Goal: Information Seeking & Learning: Compare options

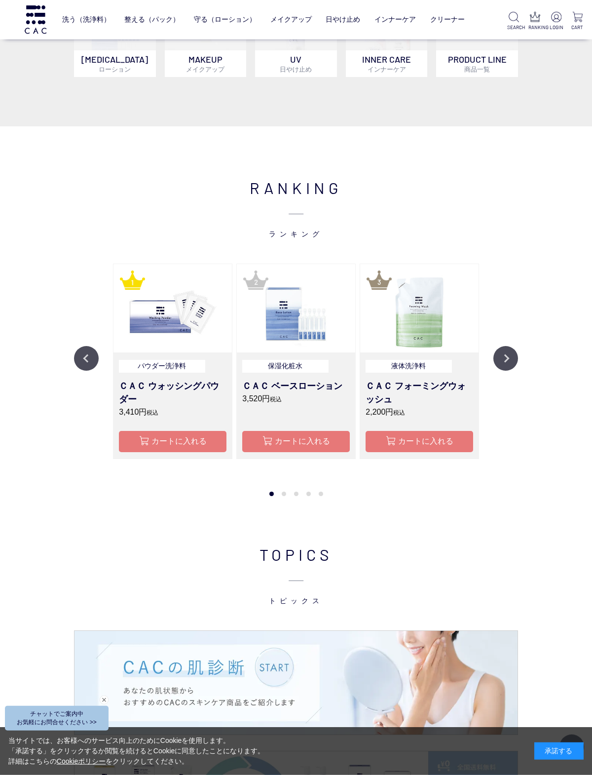
scroll to position [676, 0]
click at [146, 384] on h3 "ＣＡＣ ウォッシングパウダー" at bounding box center [173, 392] width 108 height 27
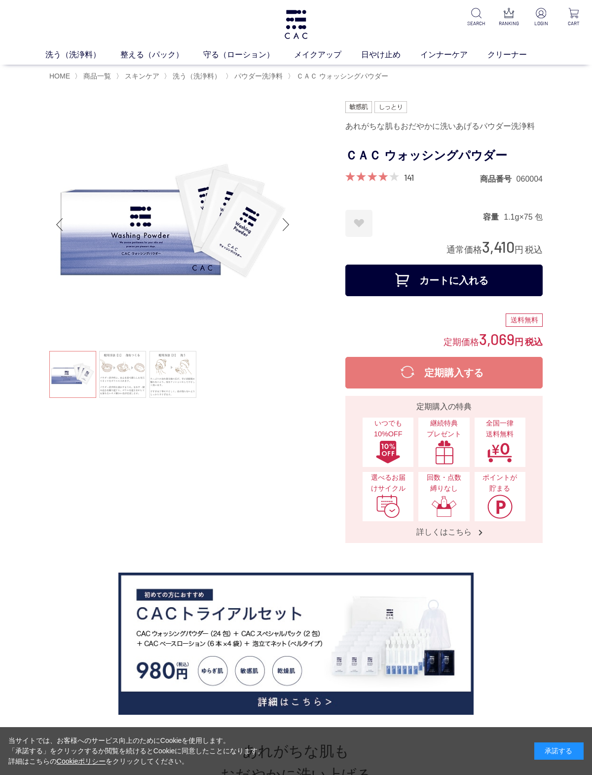
click at [126, 380] on link at bounding box center [122, 374] width 47 height 47
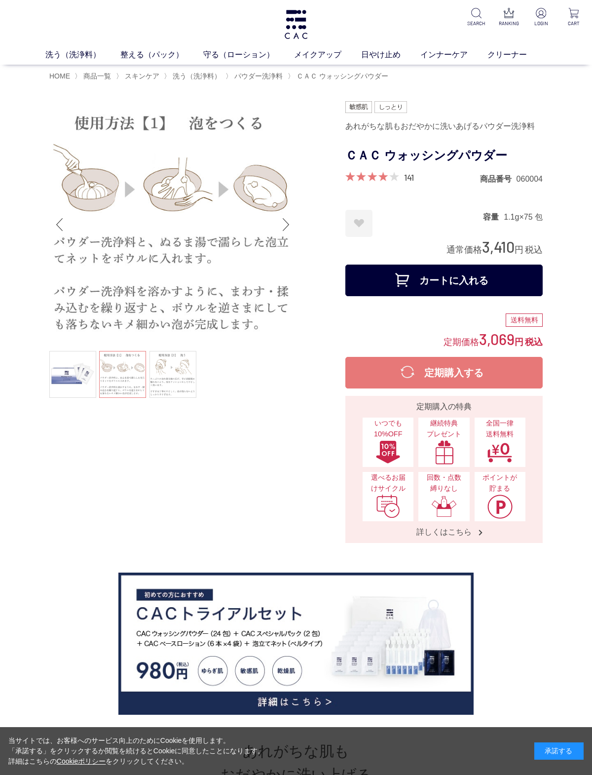
click at [175, 385] on link at bounding box center [173, 374] width 47 height 47
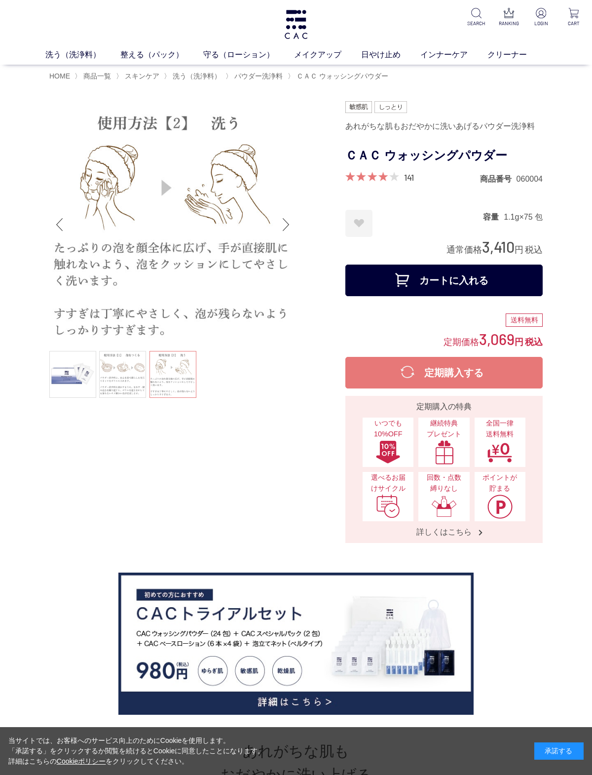
click at [83, 377] on link at bounding box center [72, 374] width 47 height 47
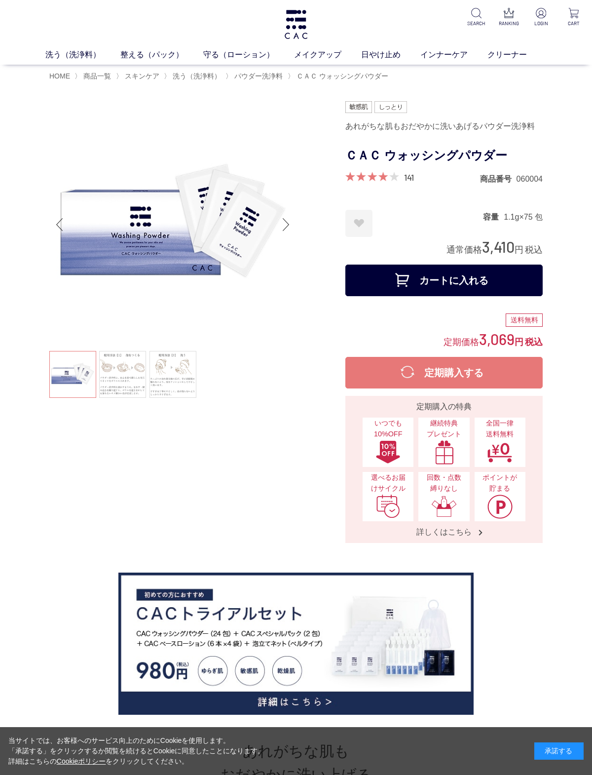
click at [80, 392] on ul at bounding box center [172, 375] width 247 height 49
click at [72, 385] on ul at bounding box center [172, 375] width 247 height 49
click at [134, 372] on link at bounding box center [122, 374] width 47 height 47
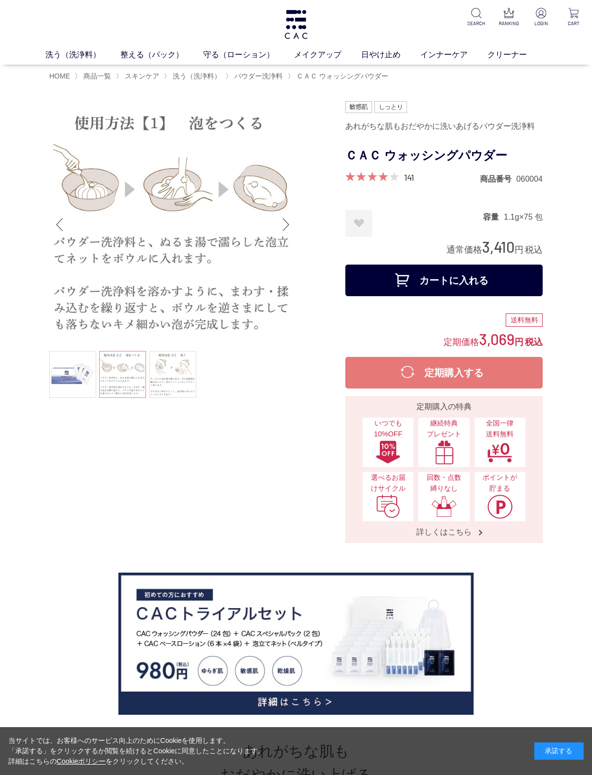
click at [176, 387] on link at bounding box center [173, 374] width 47 height 47
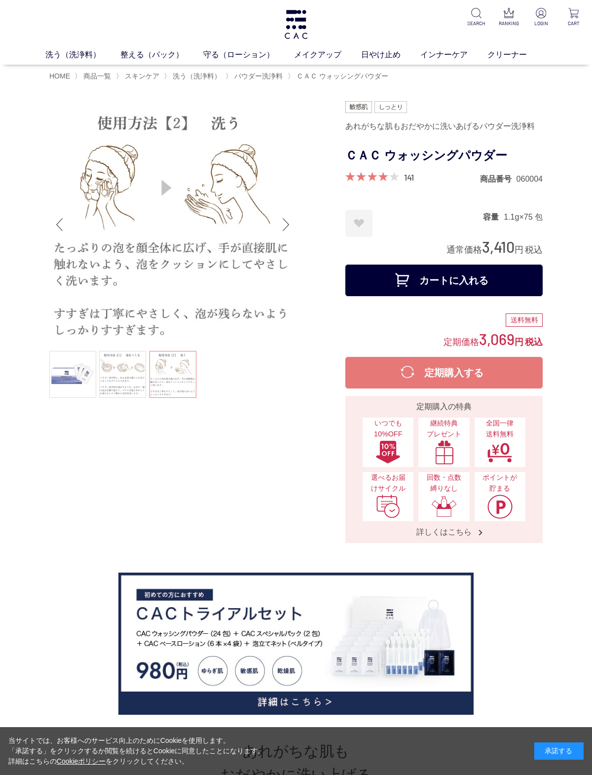
click at [127, 380] on link at bounding box center [122, 374] width 47 height 47
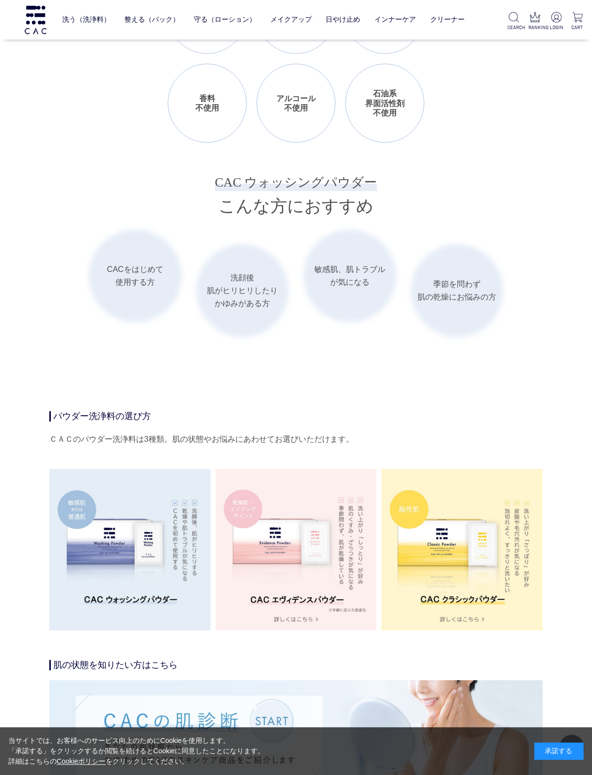
scroll to position [1375, 0]
click at [263, 595] on img at bounding box center [296, 549] width 161 height 161
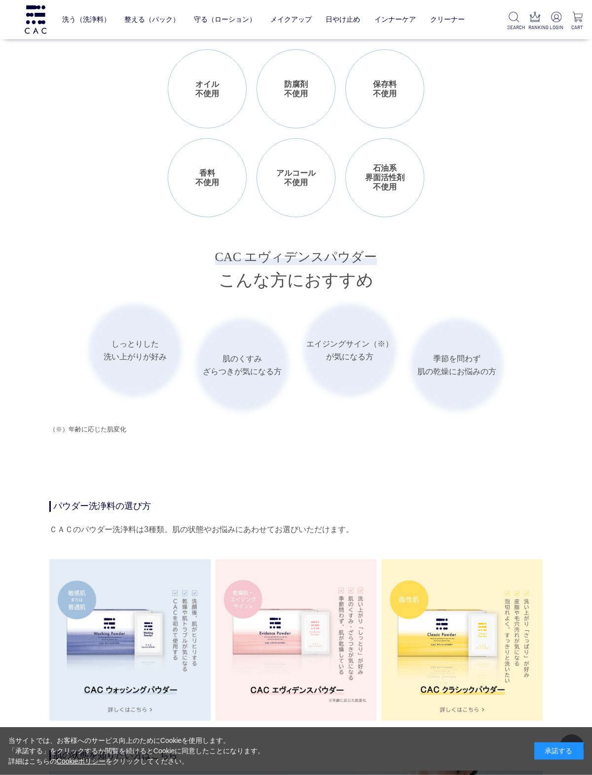
scroll to position [1166, 0]
click at [441, 685] on img at bounding box center [462, 639] width 161 height 161
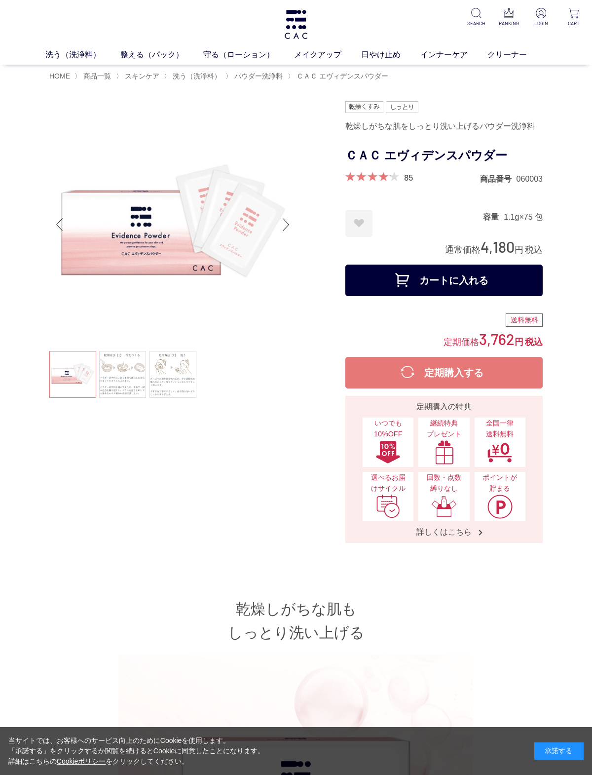
scroll to position [1213, 0]
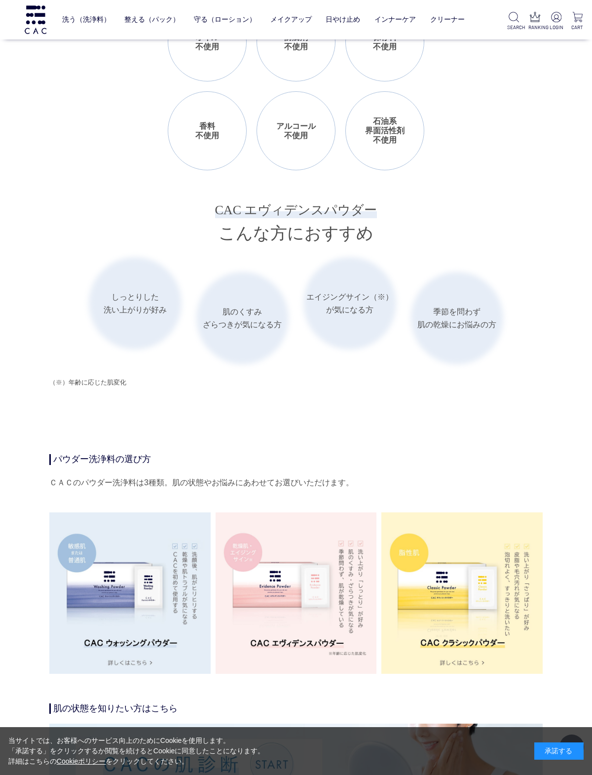
click at [435, 609] on img at bounding box center [462, 592] width 161 height 161
click at [280, 597] on img at bounding box center [296, 592] width 161 height 161
click at [280, 605] on img at bounding box center [296, 592] width 161 height 161
click at [275, 610] on img at bounding box center [296, 592] width 161 height 161
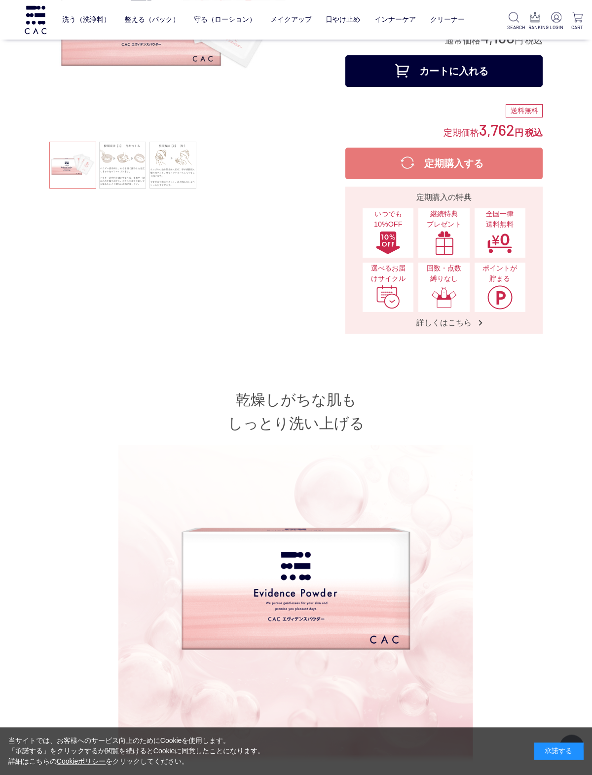
scroll to position [0, 0]
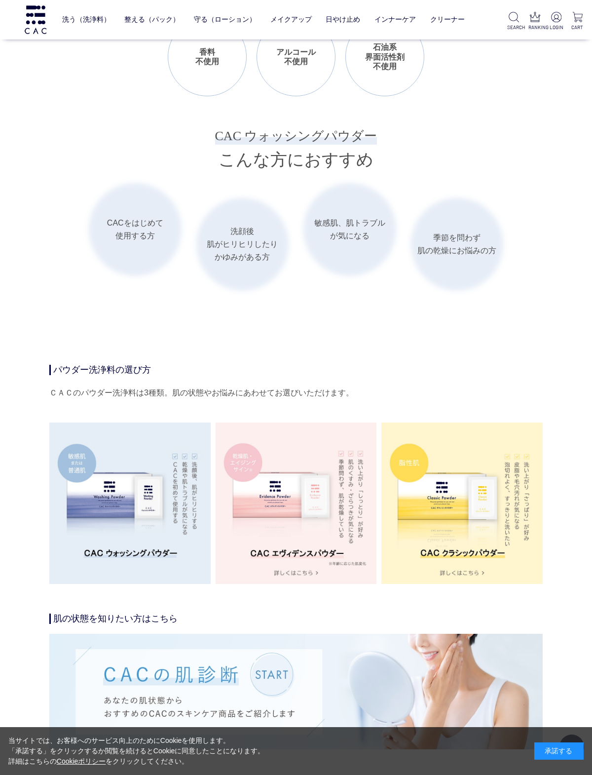
click at [99, 535] on img at bounding box center [129, 503] width 161 height 161
click at [113, 505] on img at bounding box center [129, 503] width 161 height 161
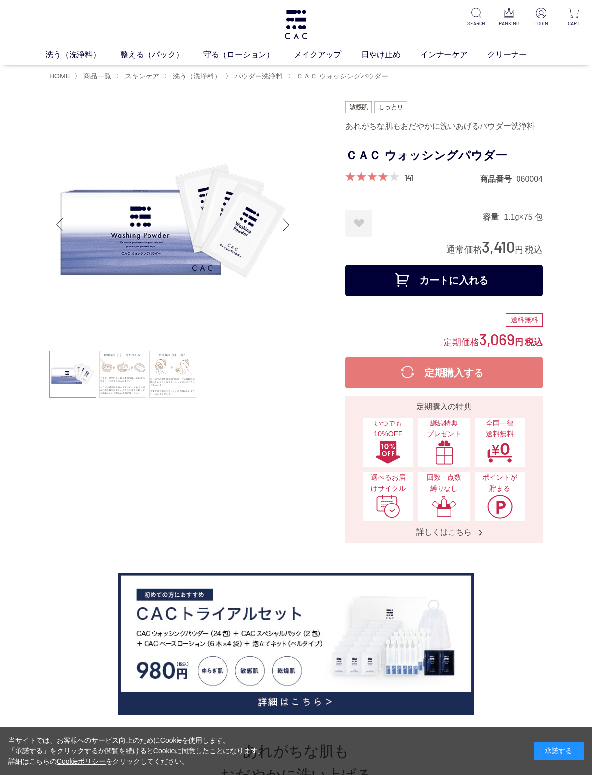
click at [120, 360] on link at bounding box center [122, 374] width 47 height 47
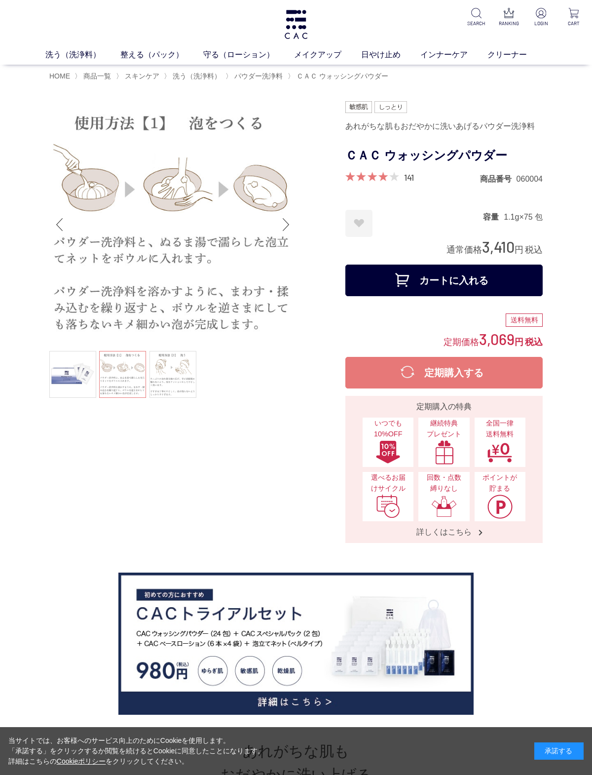
click at [177, 362] on link at bounding box center [173, 374] width 47 height 47
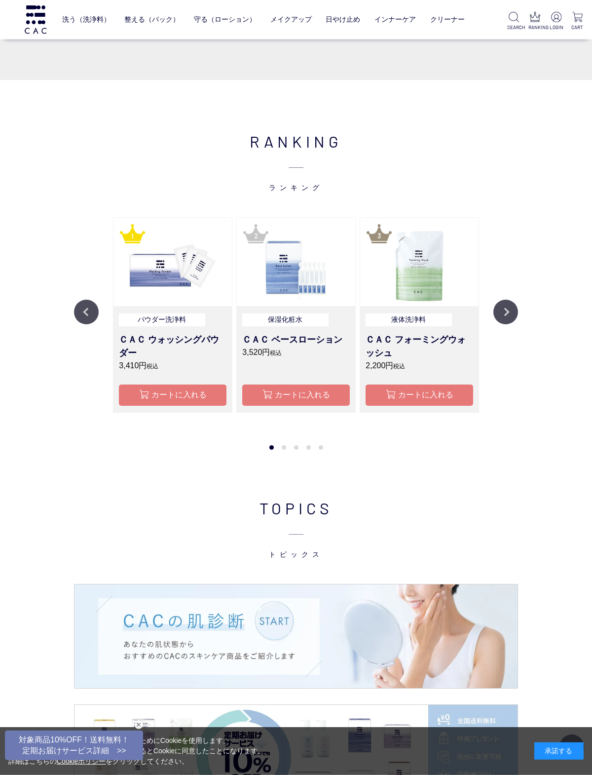
click at [344, 25] on link "日やけ止め" at bounding box center [343, 19] width 35 height 23
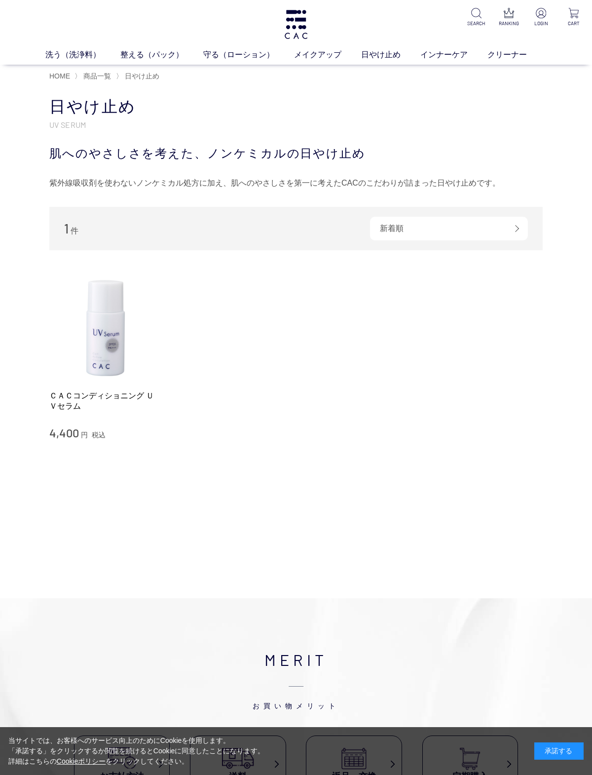
click at [236, 54] on link "守る（ローション）" at bounding box center [248, 55] width 91 height 12
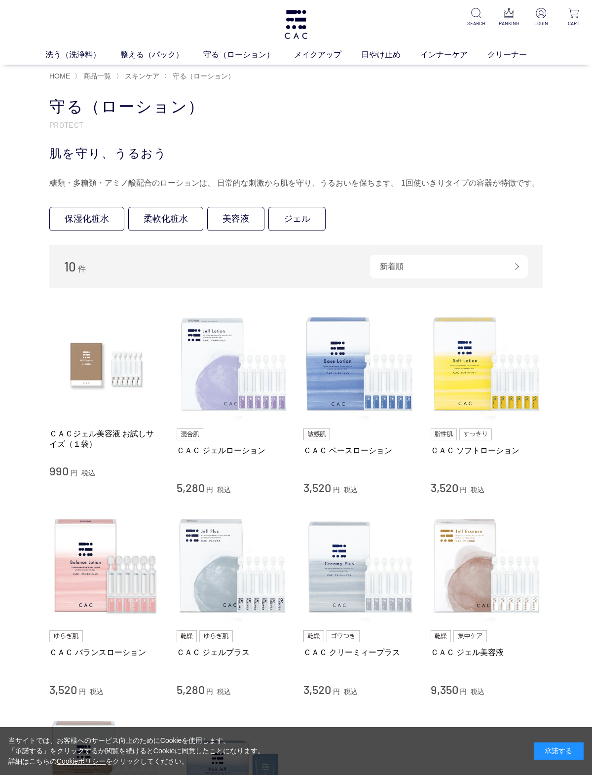
click at [114, 591] on img at bounding box center [105, 566] width 113 height 113
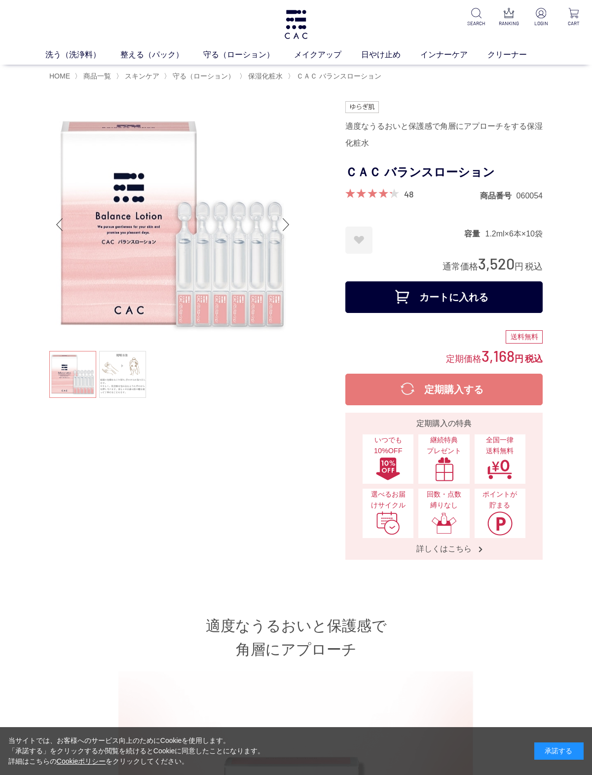
click at [126, 378] on link at bounding box center [122, 374] width 47 height 47
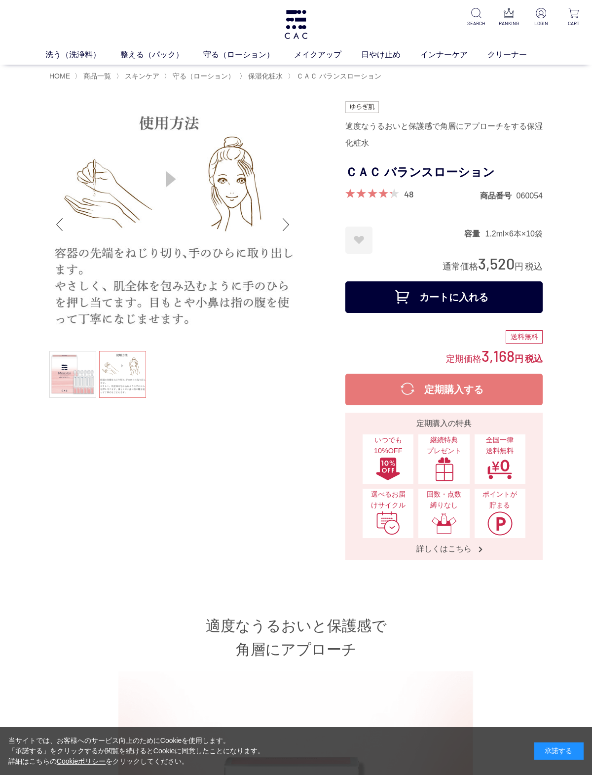
click at [132, 391] on ul at bounding box center [172, 375] width 247 height 49
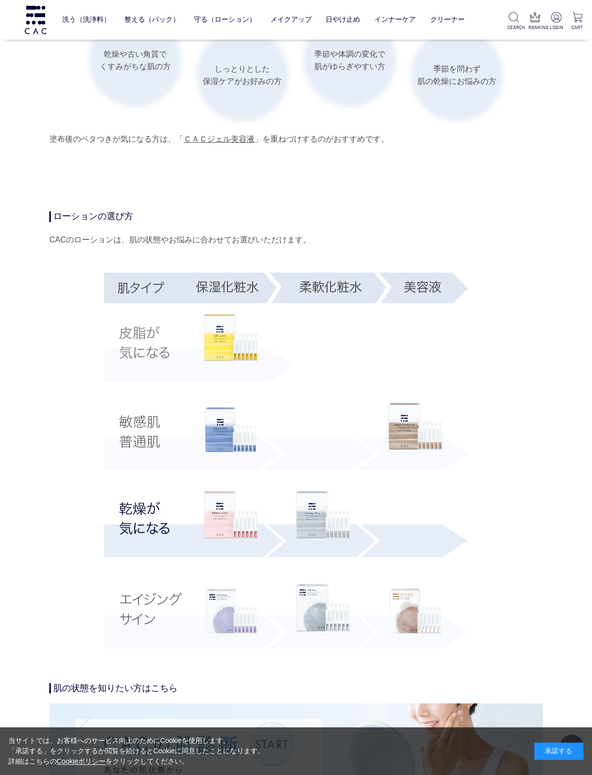
scroll to position [1531, 0]
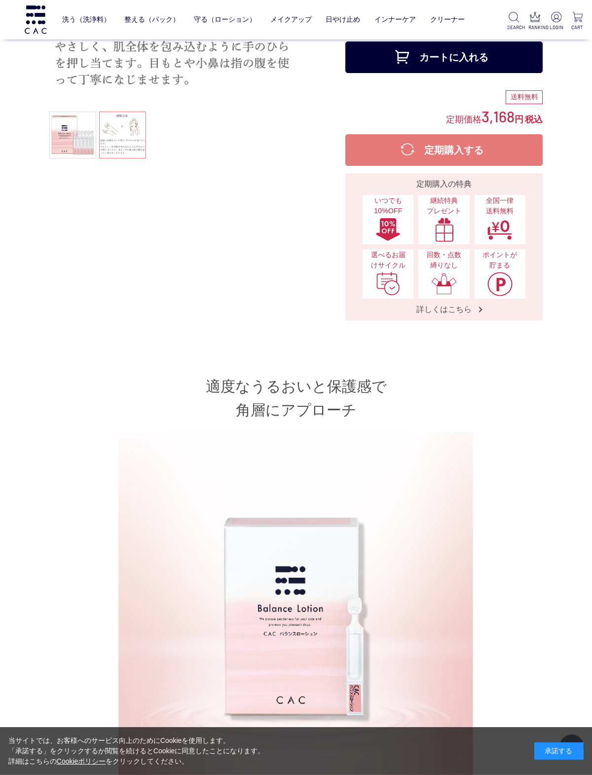
scroll to position [0, 0]
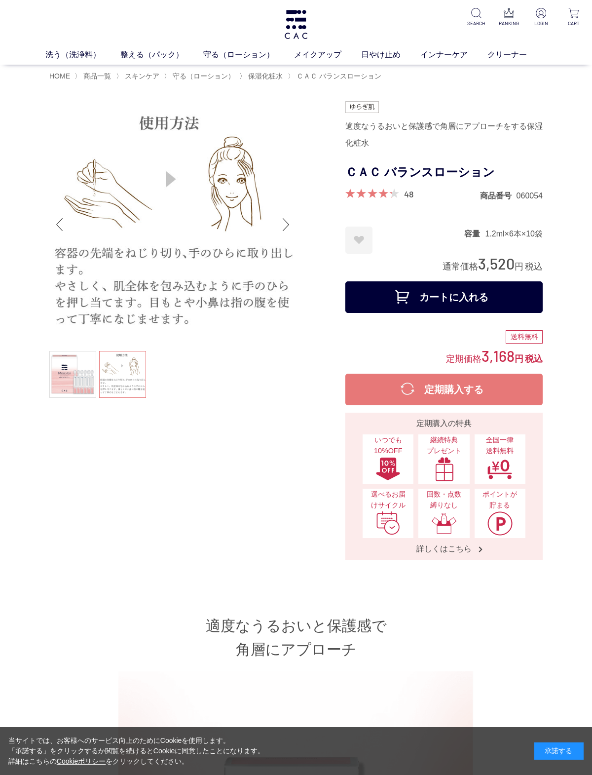
click at [237, 57] on link "守る（ローション）" at bounding box center [248, 55] width 91 height 12
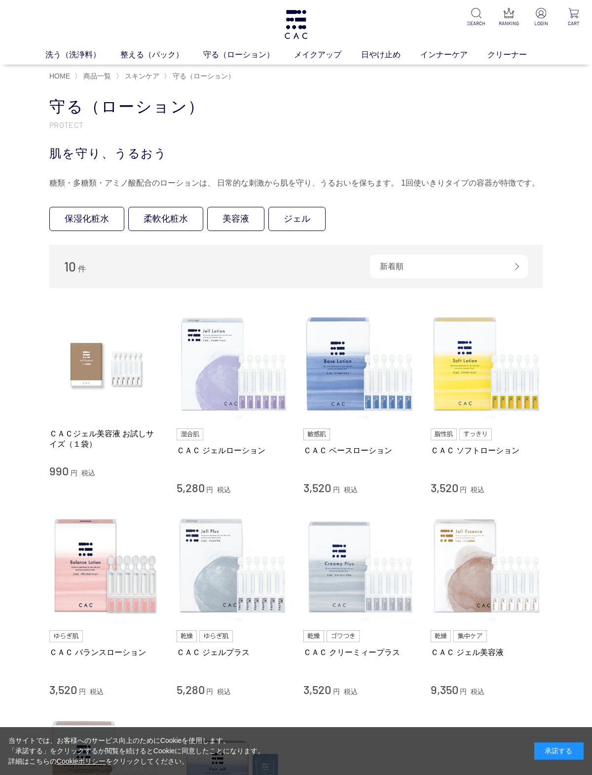
click at [161, 219] on link "柔軟化粧水" at bounding box center [165, 219] width 75 height 24
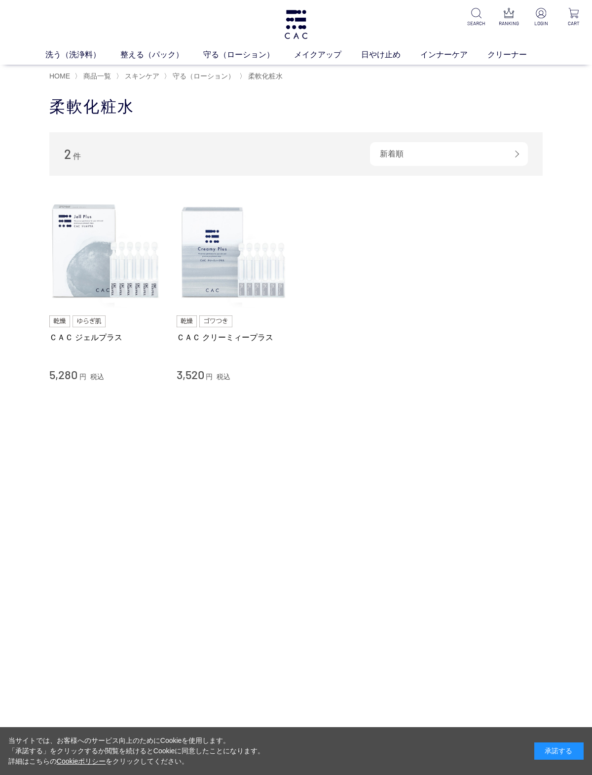
click at [269, 78] on span "柔軟化粧水" at bounding box center [265, 76] width 35 height 8
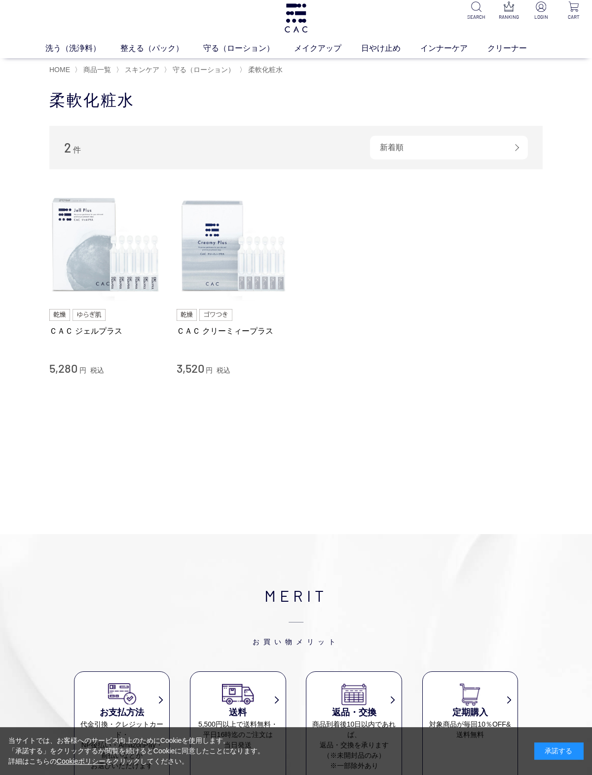
scroll to position [6, 0]
click at [206, 271] on img at bounding box center [233, 245] width 113 height 113
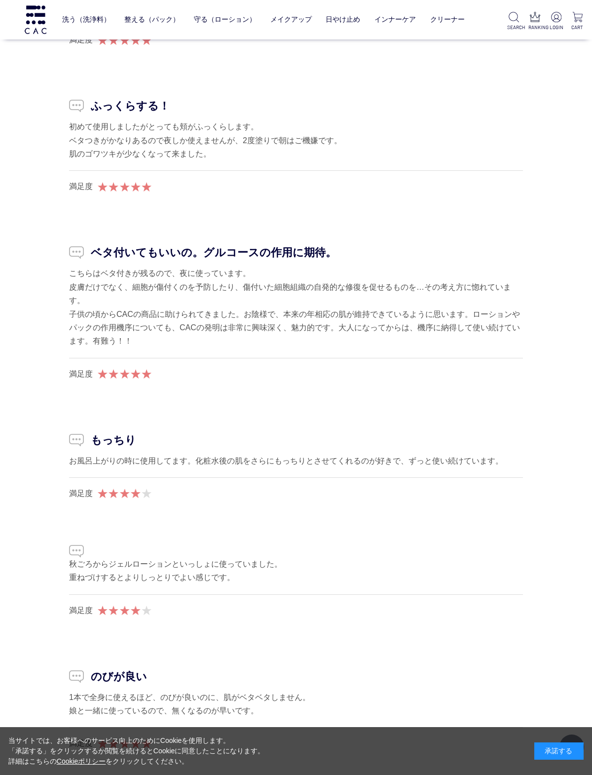
scroll to position [5584, 0]
